Goal: Transaction & Acquisition: Purchase product/service

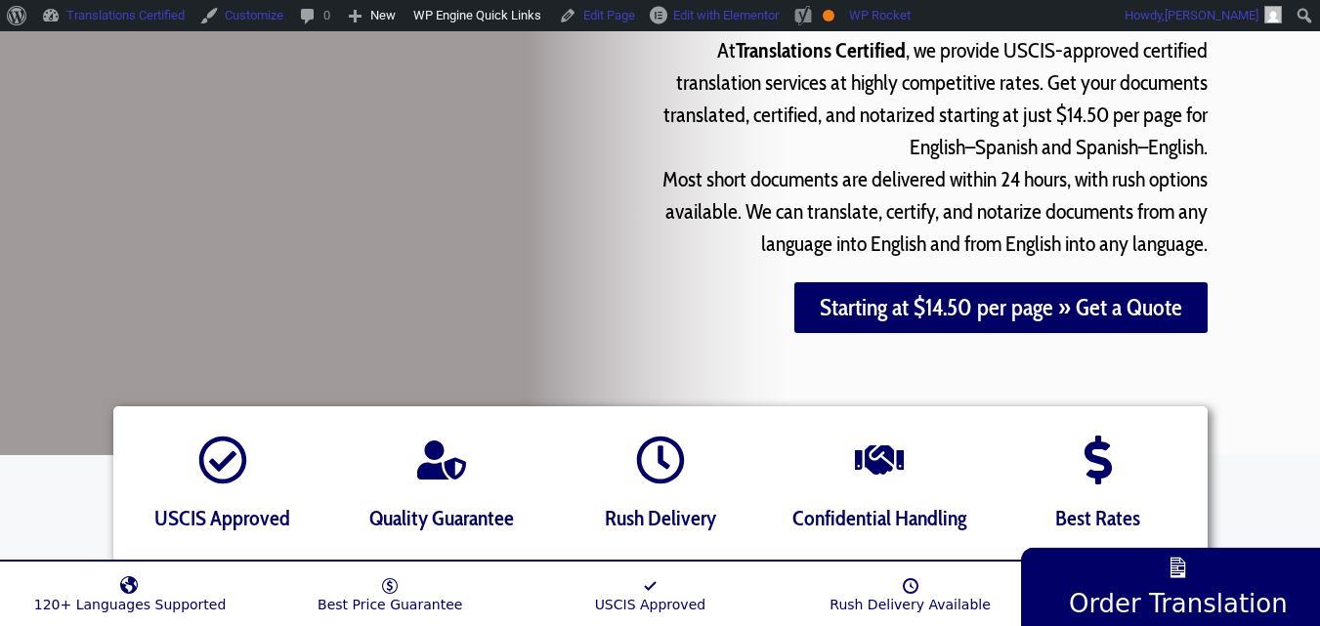
scroll to position [293, 0]
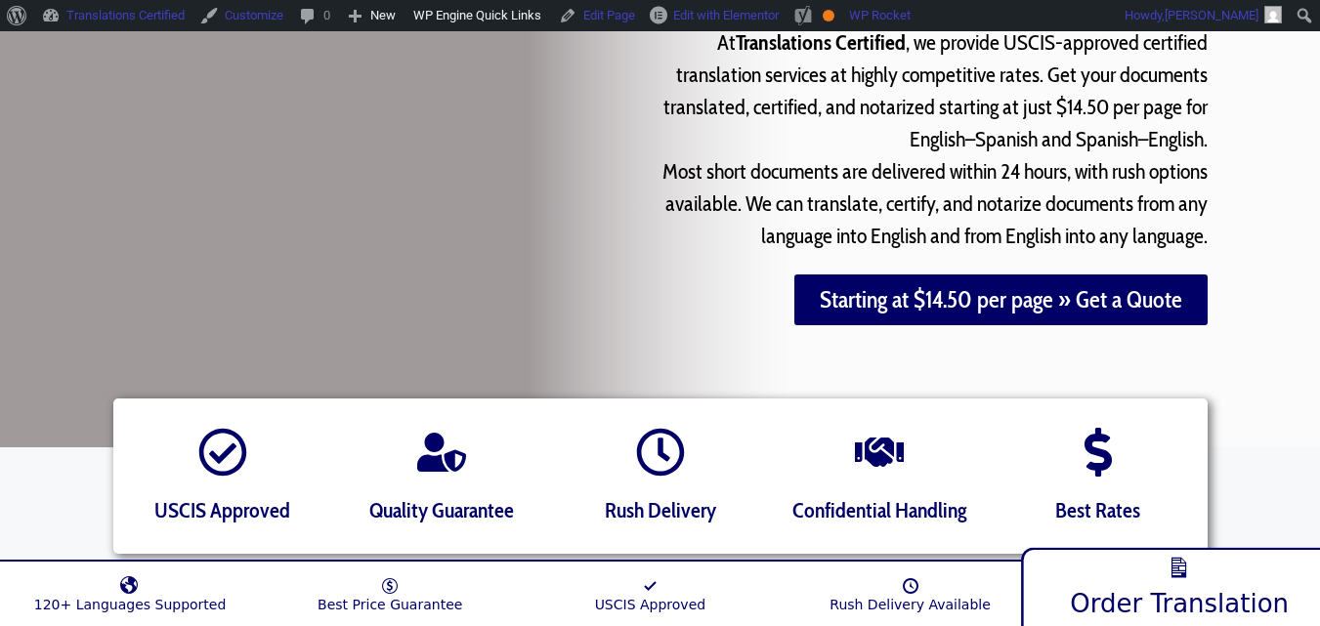
click at [1109, 588] on span "Order Translation" at bounding box center [1179, 603] width 219 height 30
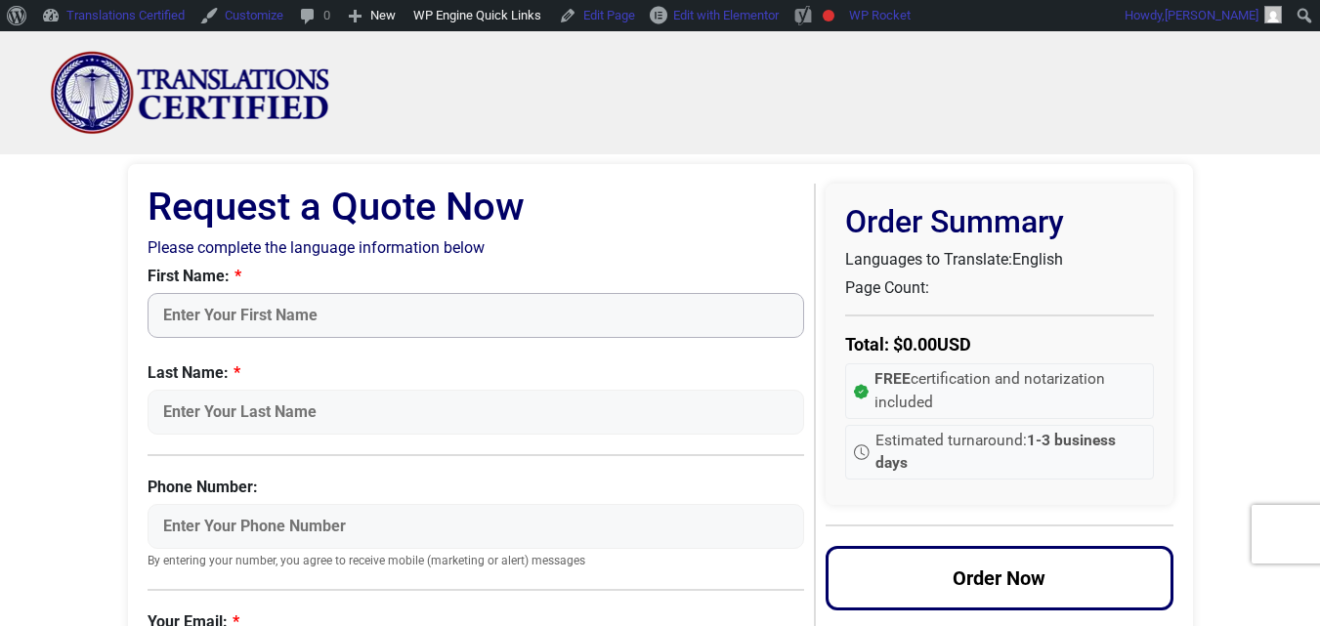
click at [405, 319] on input "First Name:" at bounding box center [477, 315] width 658 height 45
type input "[PERSON_NAME]"
type input "test2"
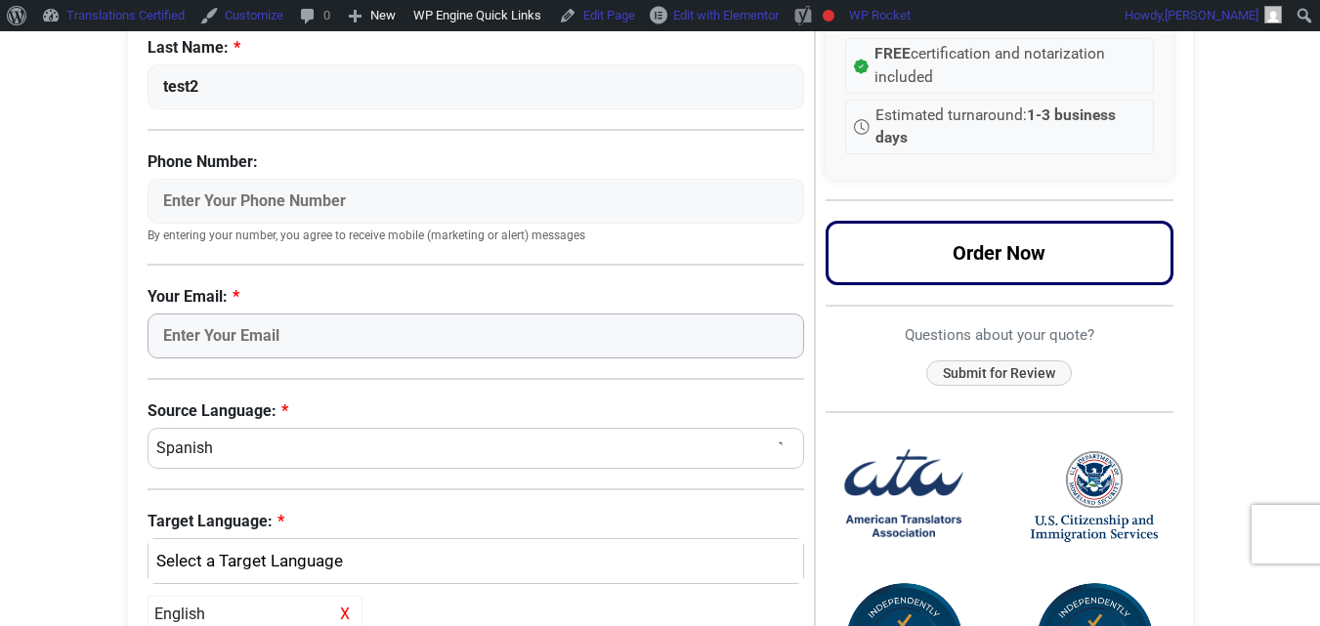
scroll to position [333, 0]
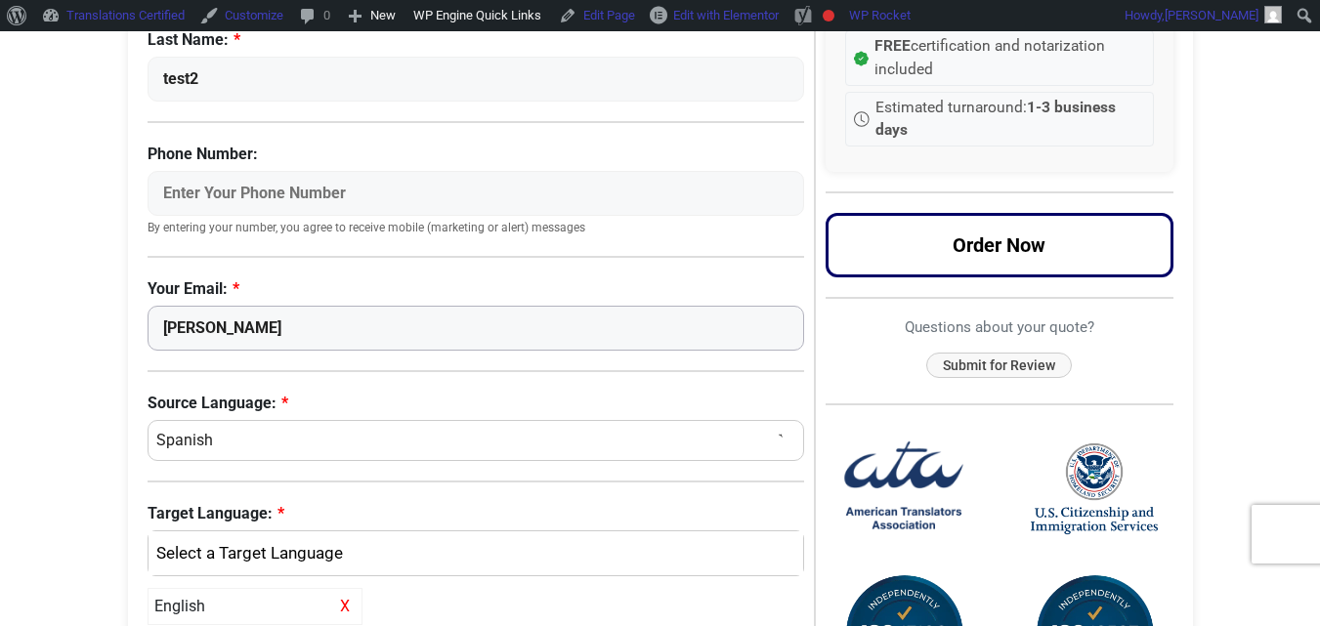
type input "[PERSON_NAME][EMAIL_ADDRESS][PERSON_NAME][DOMAIN_NAME]"
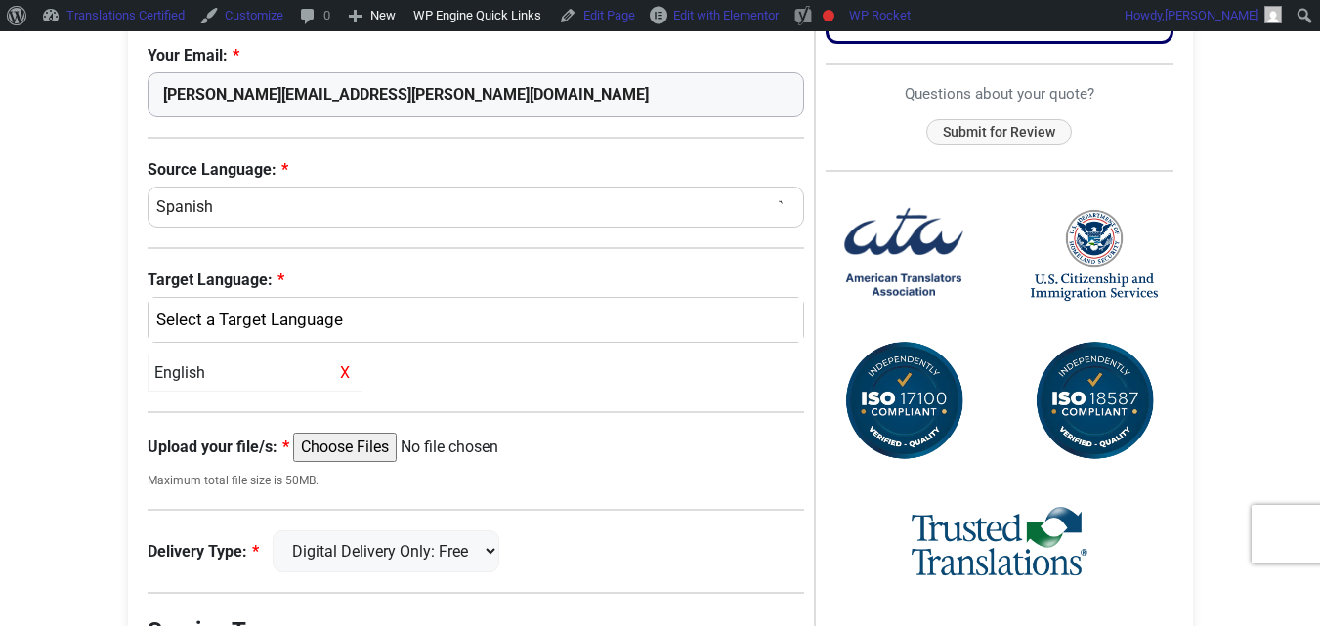
scroll to position [626, 0]
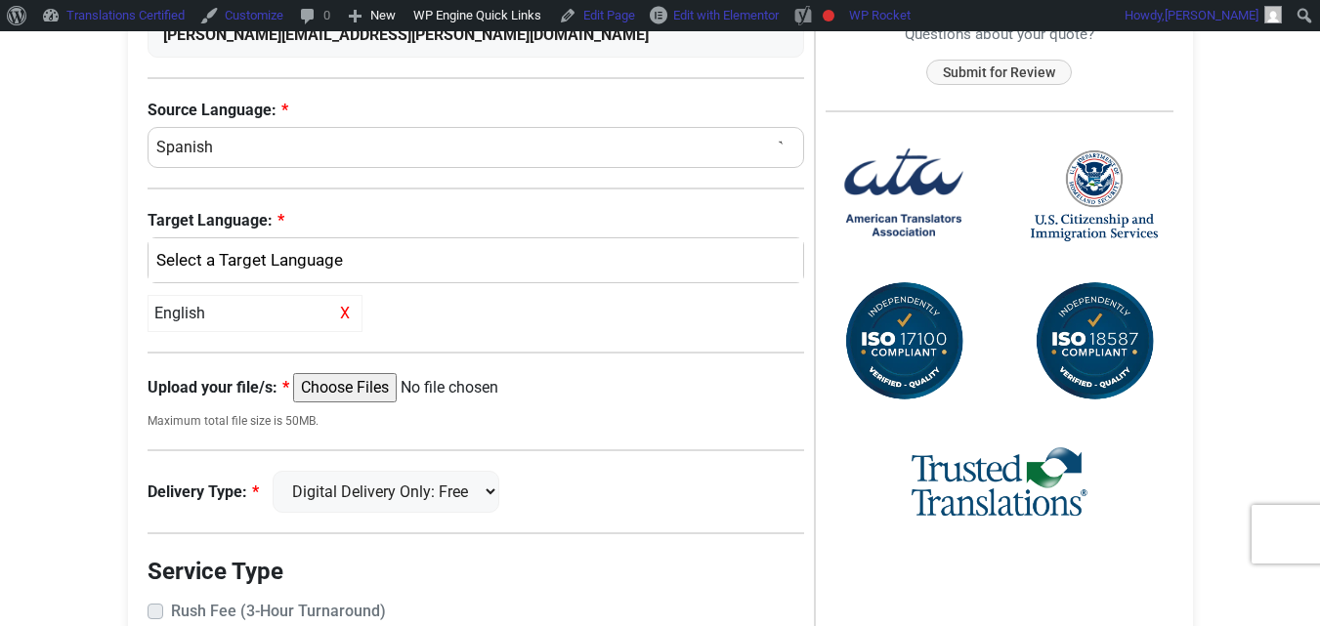
click at [344, 388] on input "Upload your file/s:" at bounding box center [442, 387] width 299 height 29
type input "C:\fakepath\Session 1 - Portuguese Script.docx"
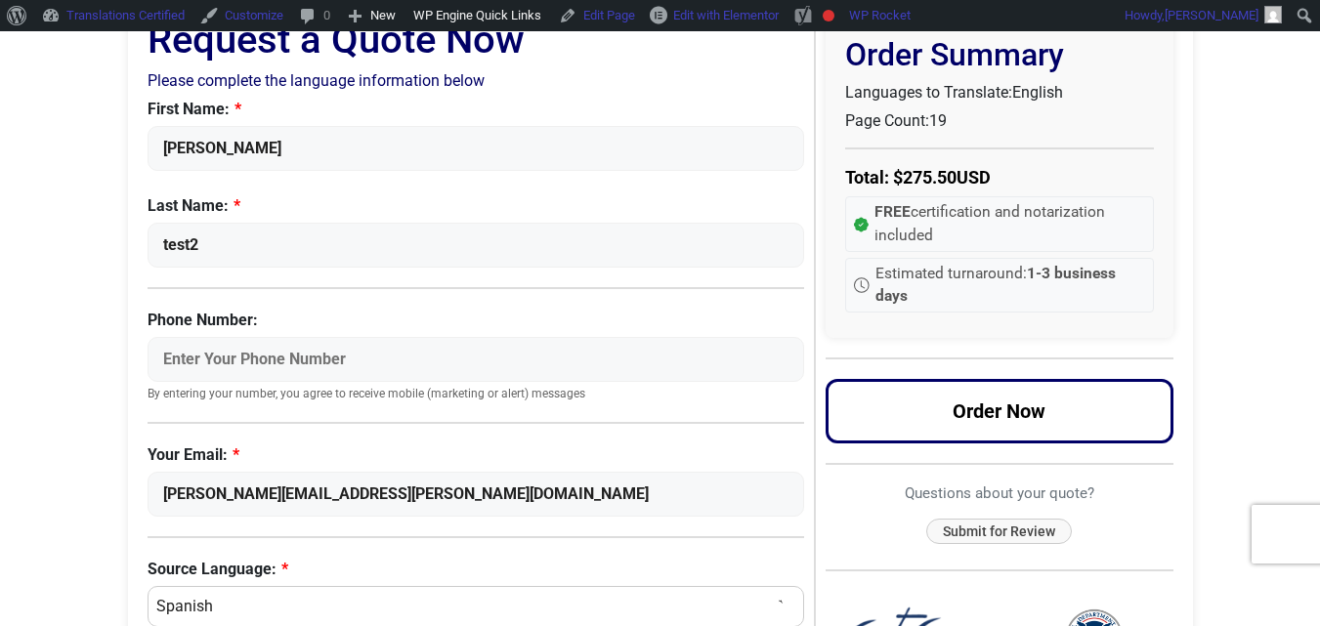
scroll to position [138, 0]
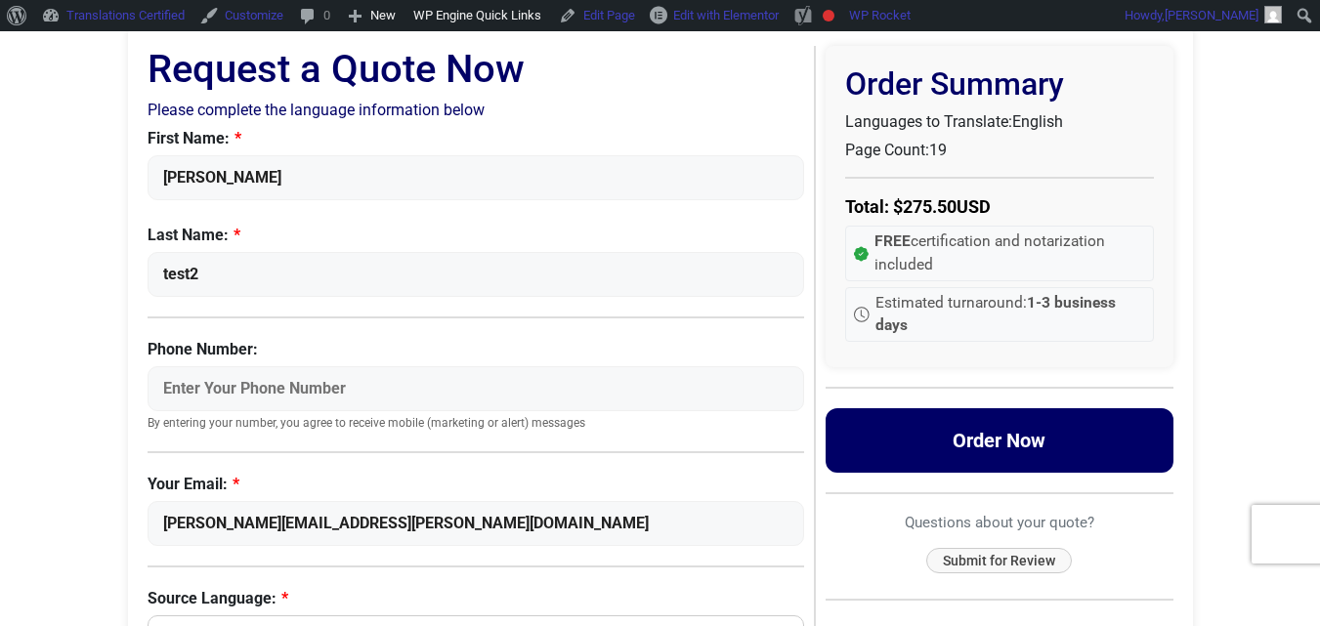
click at [930, 437] on button "Order Now" at bounding box center [1000, 441] width 348 height 65
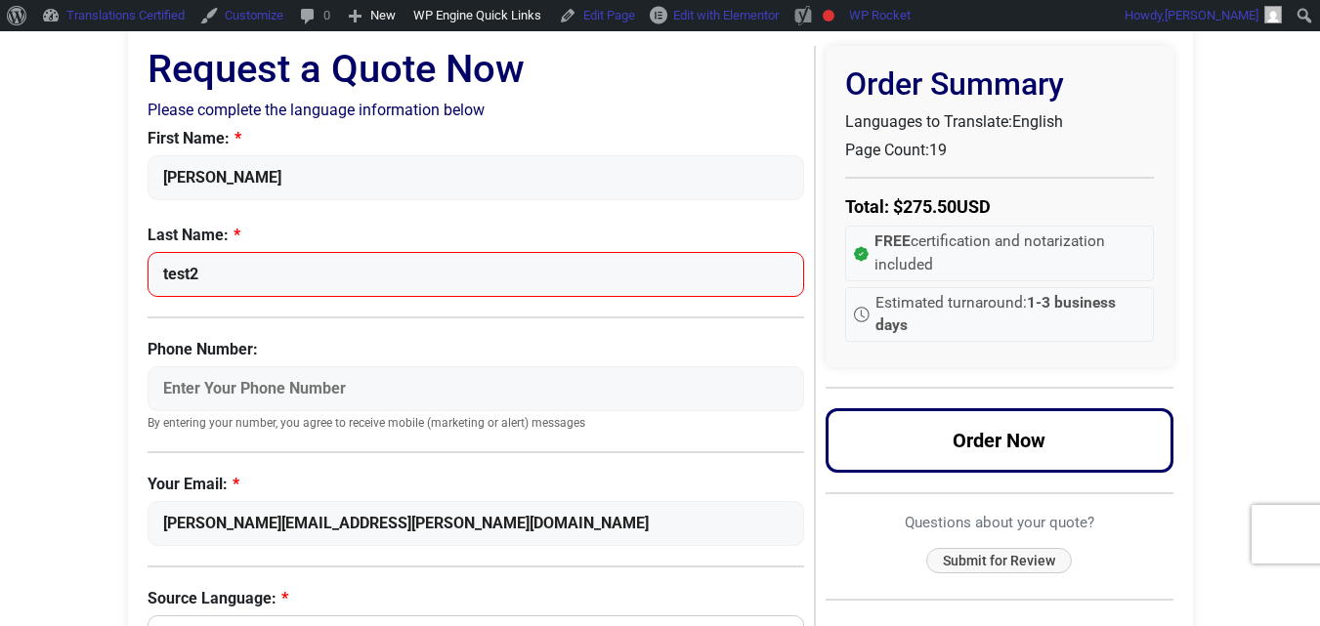
click at [426, 277] on input "test2" at bounding box center [477, 274] width 658 height 45
click at [397, 275] on input "test2" at bounding box center [477, 274] width 658 height 45
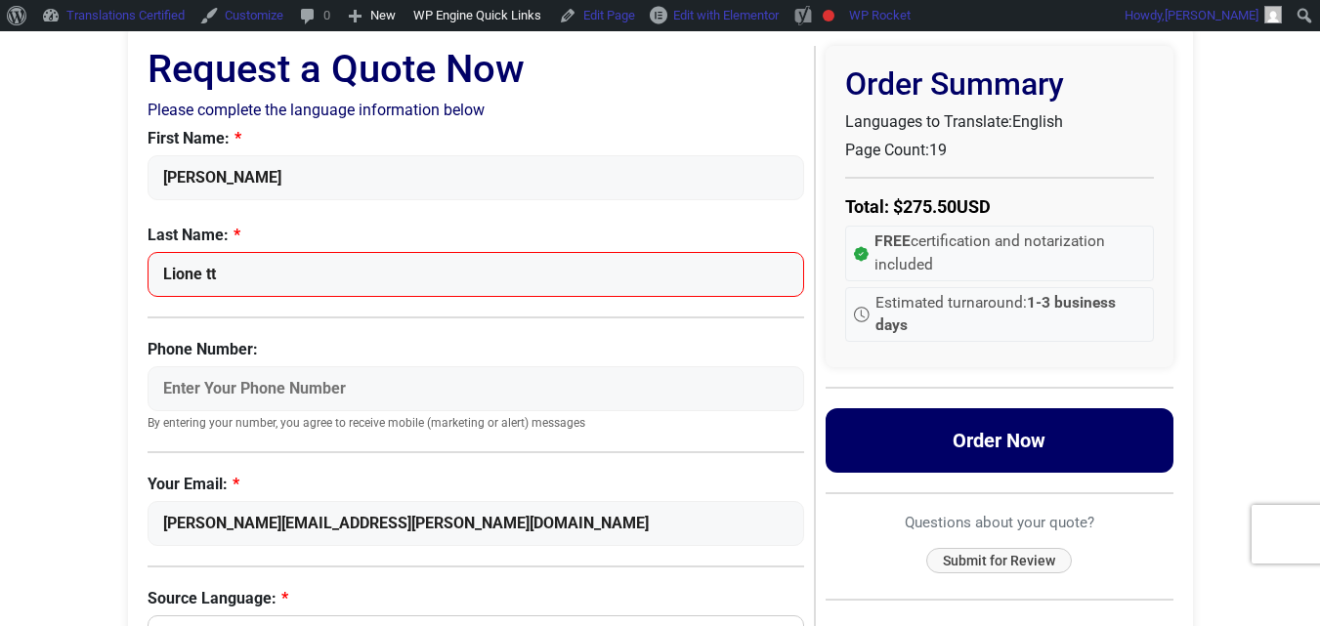
type input "Lione tt"
click at [906, 429] on button "Order Now" at bounding box center [1000, 441] width 348 height 65
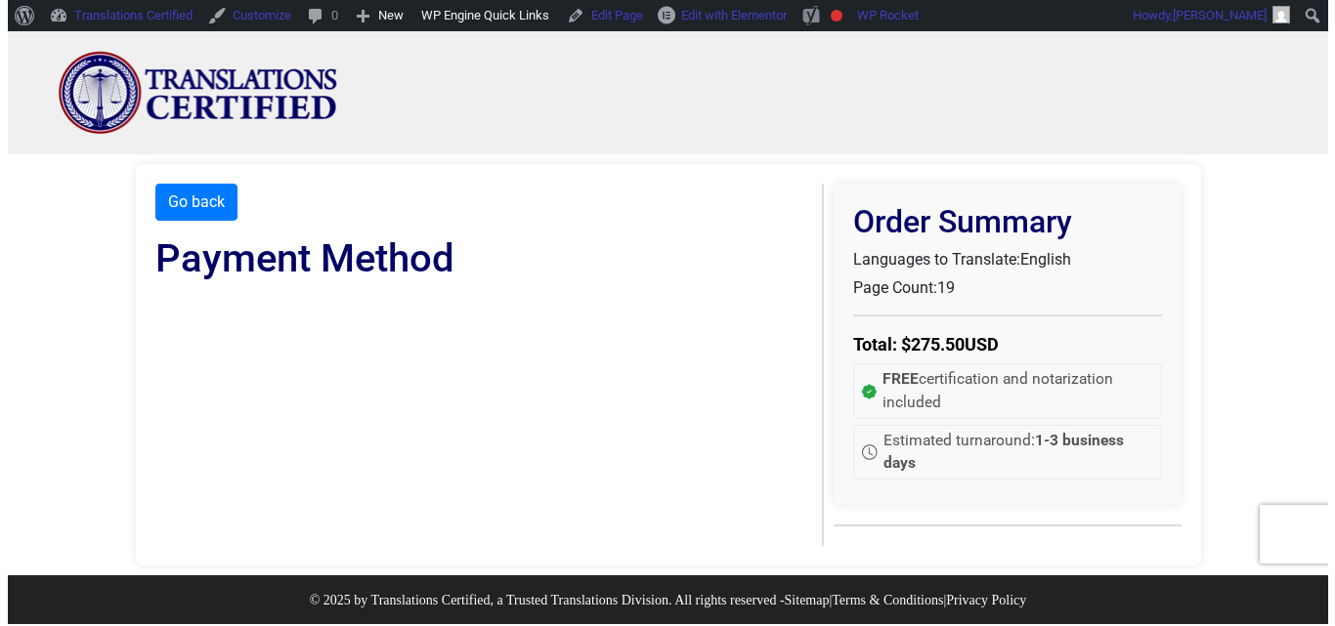
scroll to position [0, 0]
click at [391, 270] on h1 "Payment Method" at bounding box center [483, 259] width 658 height 47
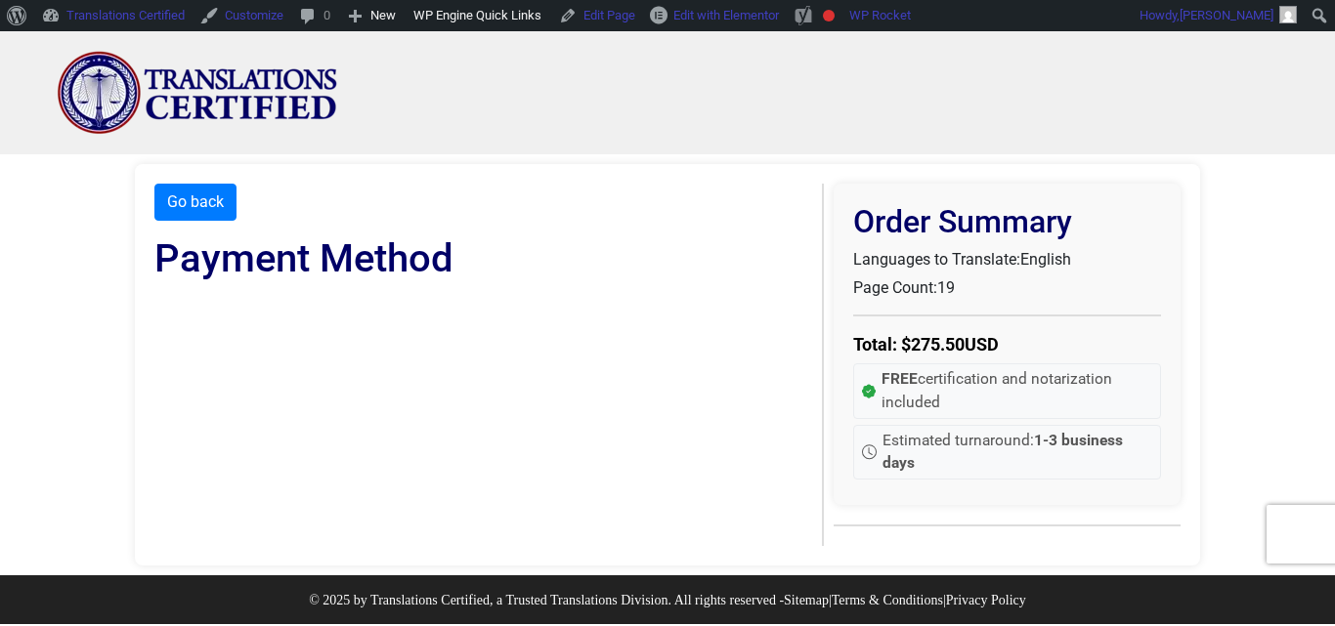
click at [377, 247] on h1 "Payment Method" at bounding box center [483, 259] width 658 height 47
